Goal: Information Seeking & Learning: Find specific fact

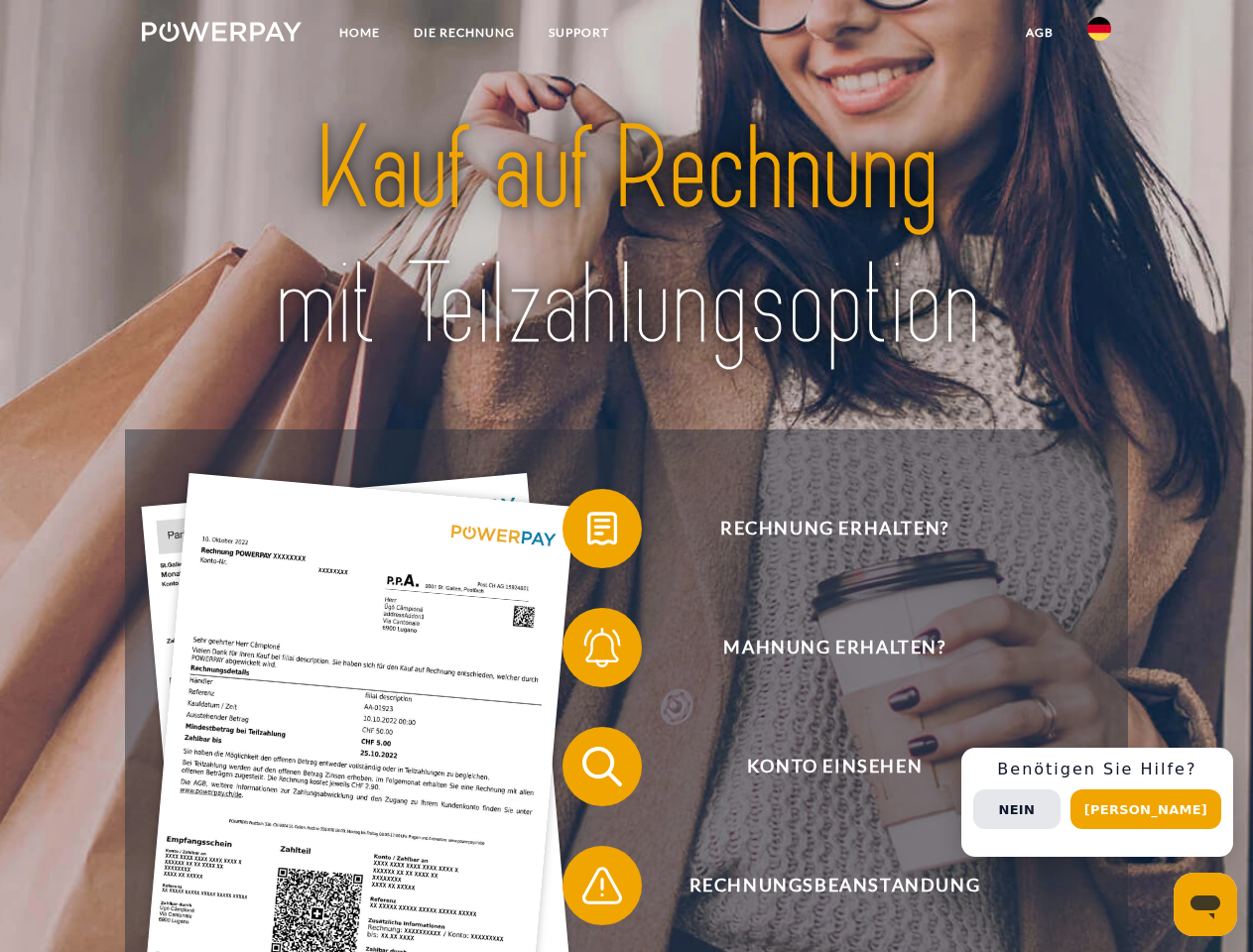
click at [221, 35] on img at bounding box center [222, 32] width 160 height 20
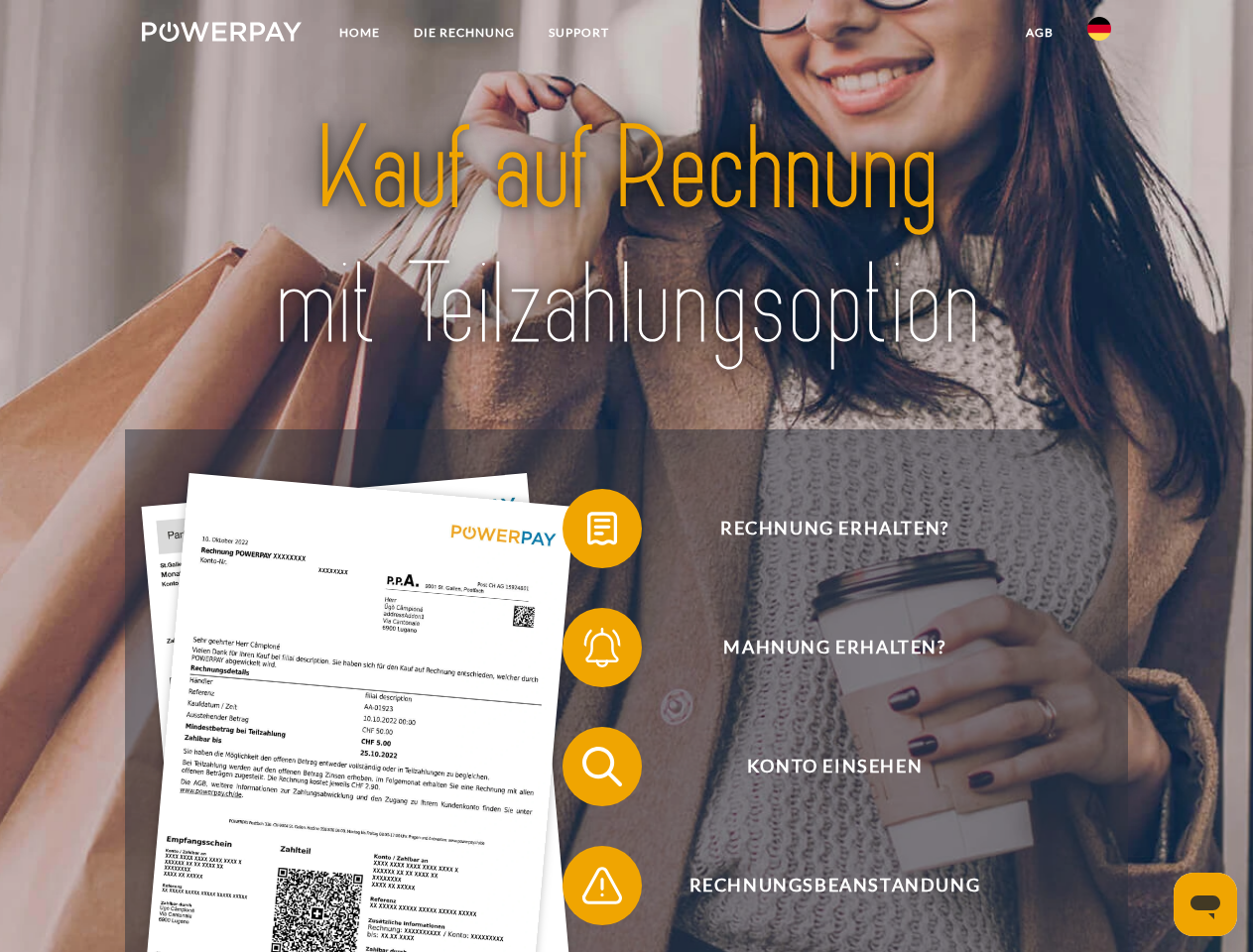
click at [1099, 35] on img at bounding box center [1099, 29] width 24 height 24
click at [1039, 33] on link "agb" at bounding box center [1040, 33] width 62 height 36
click at [588, 532] on span at bounding box center [572, 528] width 99 height 99
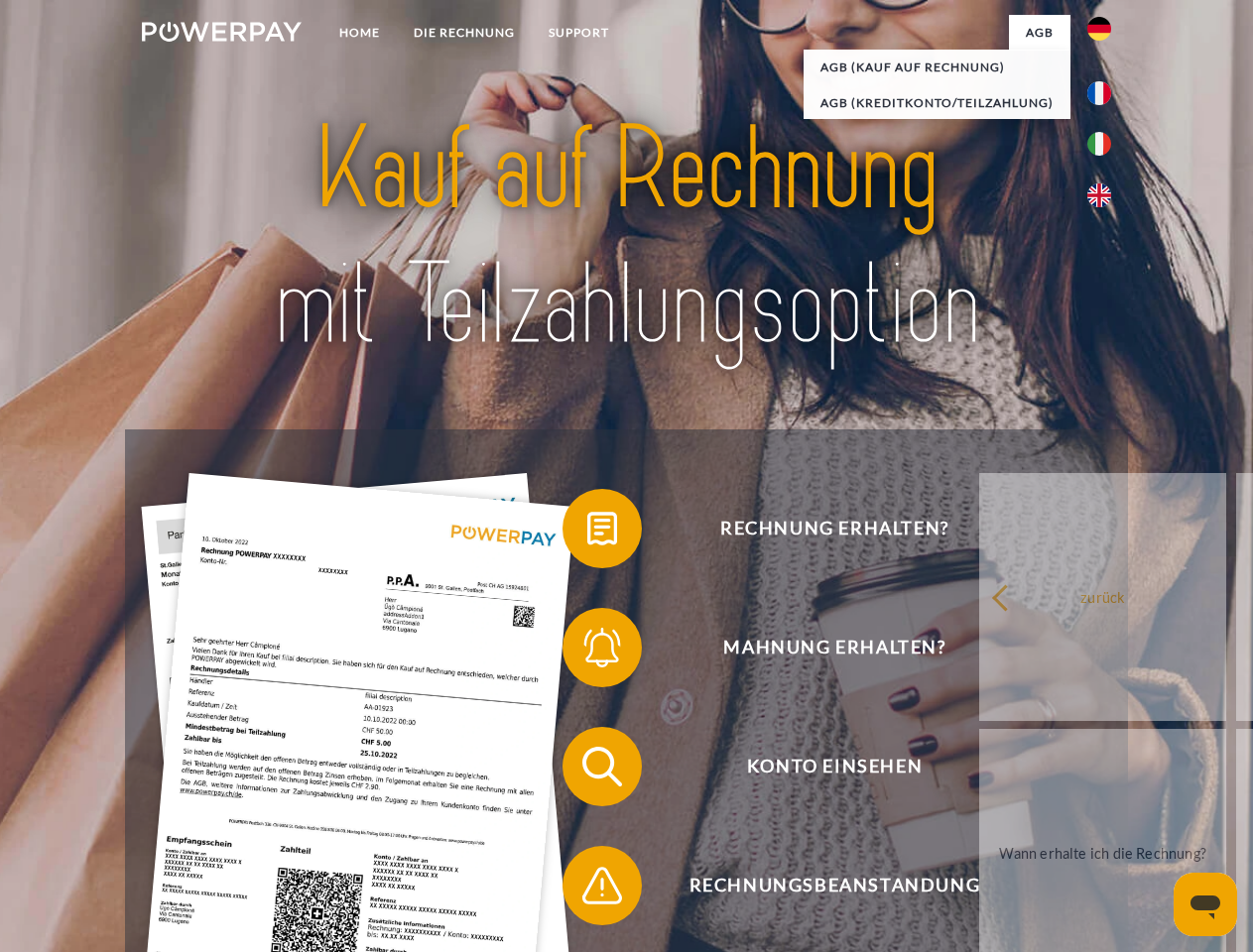
click at [588, 651] on div "Rechnung erhalten? Mahnung erhalten? Konto einsehen" at bounding box center [626, 826] width 1002 height 793
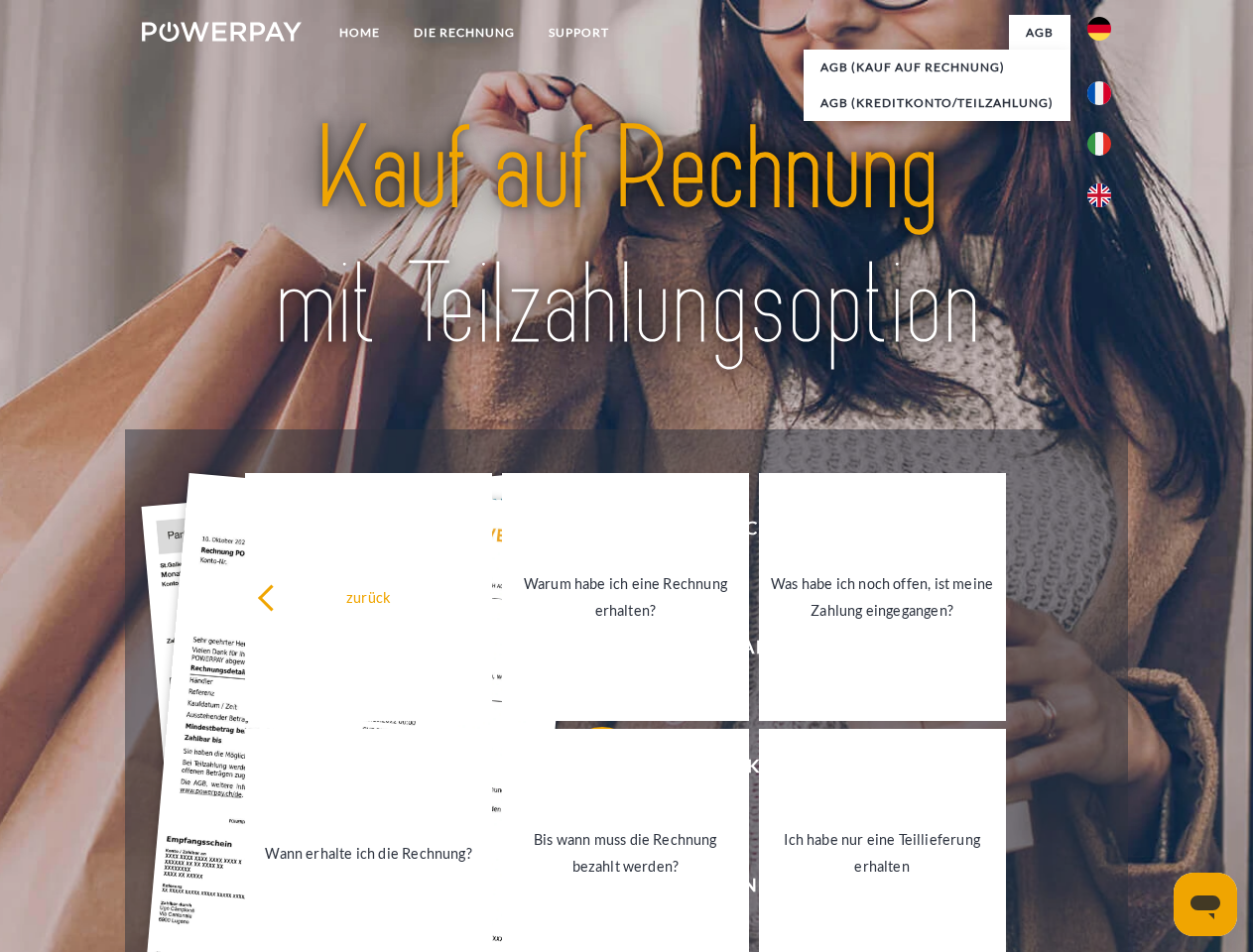
click at [588, 770] on link "Bis wann muss die Rechnung bezahlt werden?" at bounding box center [625, 853] width 247 height 248
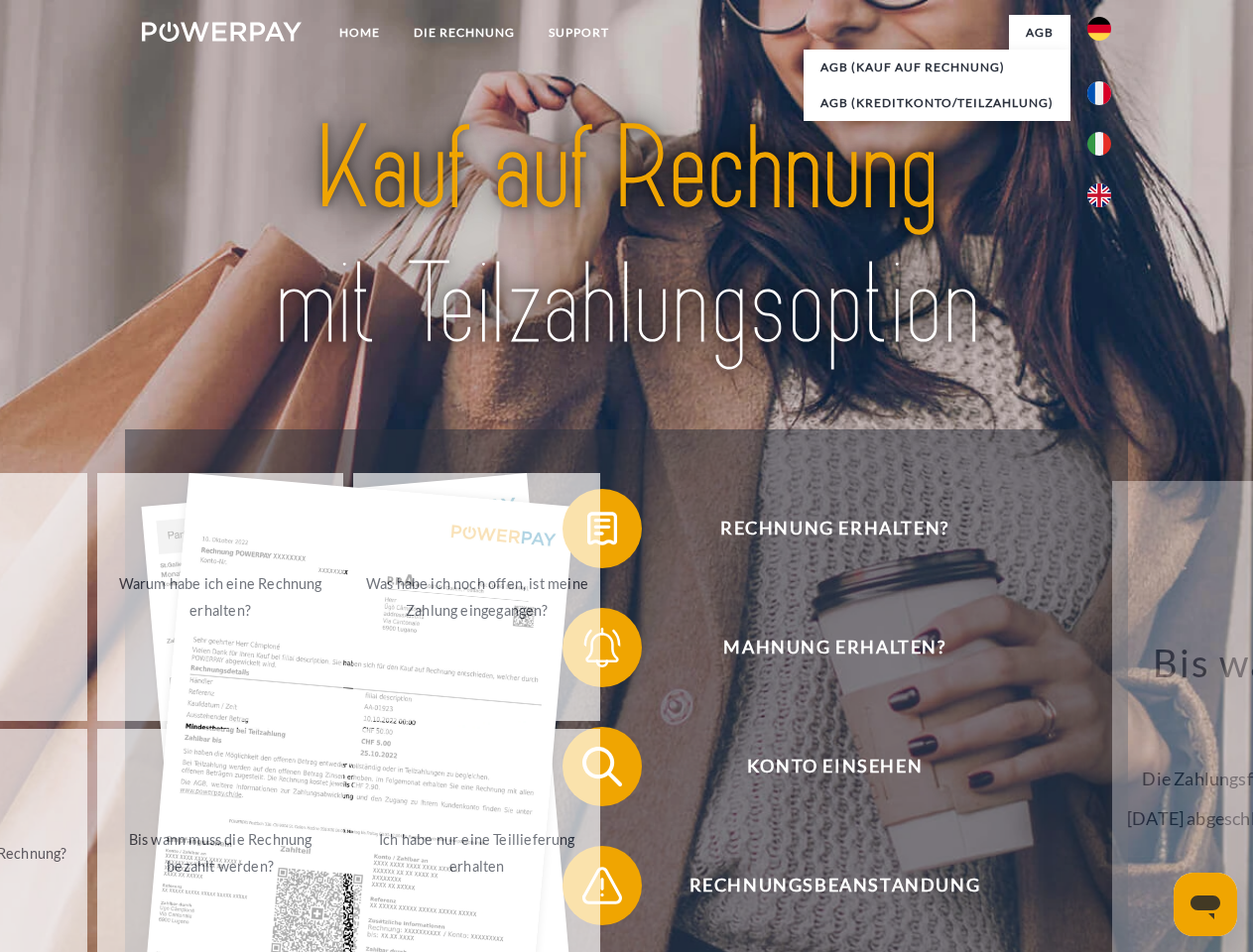
click at [588, 890] on span at bounding box center [572, 885] width 99 height 99
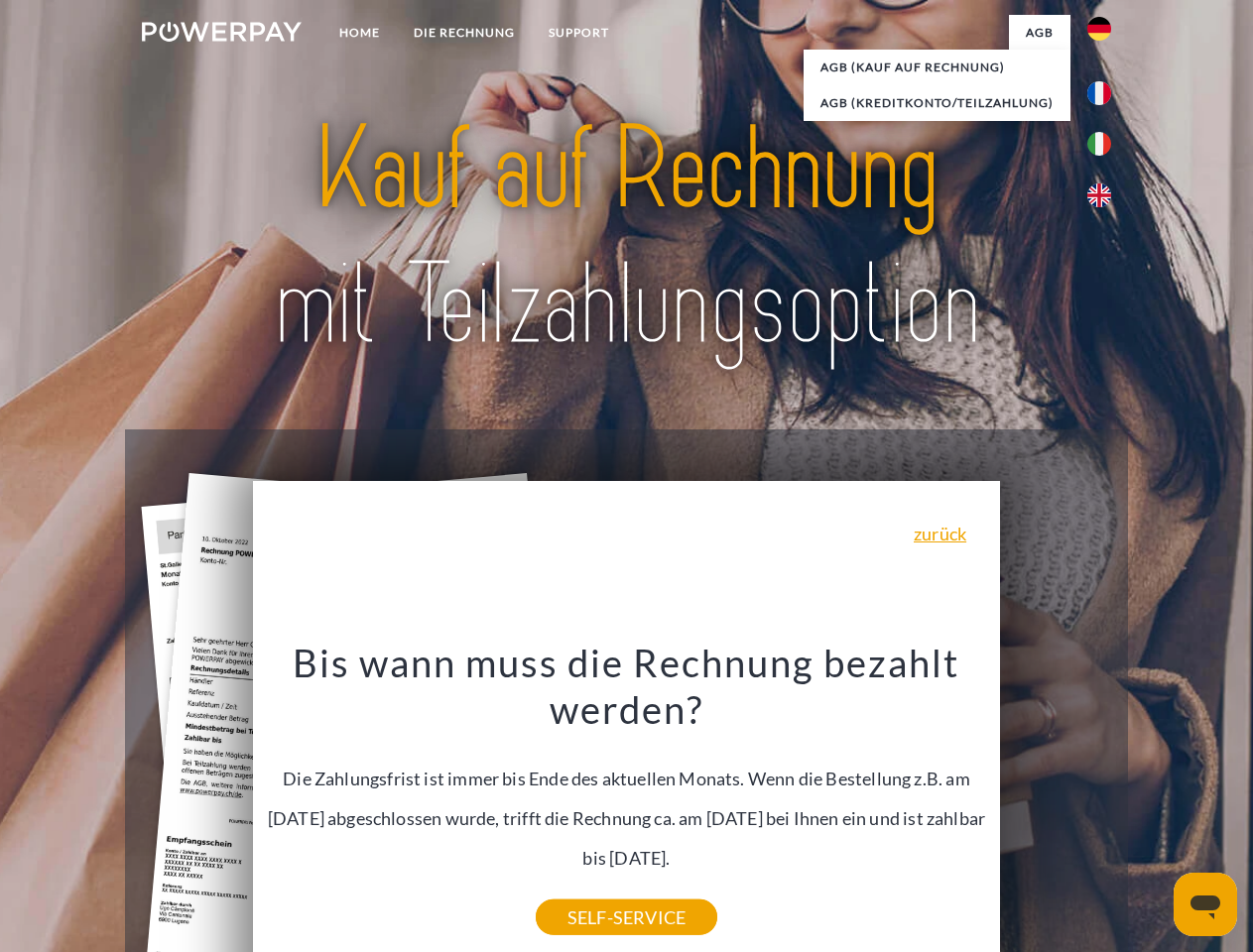
click at [1104, 802] on div "Rechnung erhalten? Mahnung erhalten? Konto einsehen" at bounding box center [626, 826] width 1002 height 793
click at [1055, 806] on span "Konto einsehen" at bounding box center [834, 766] width 487 height 79
click at [1153, 809] on header "Home DIE RECHNUNG SUPPORT" at bounding box center [626, 684] width 1253 height 1370
